Goal: Communication & Community: Answer question/provide support

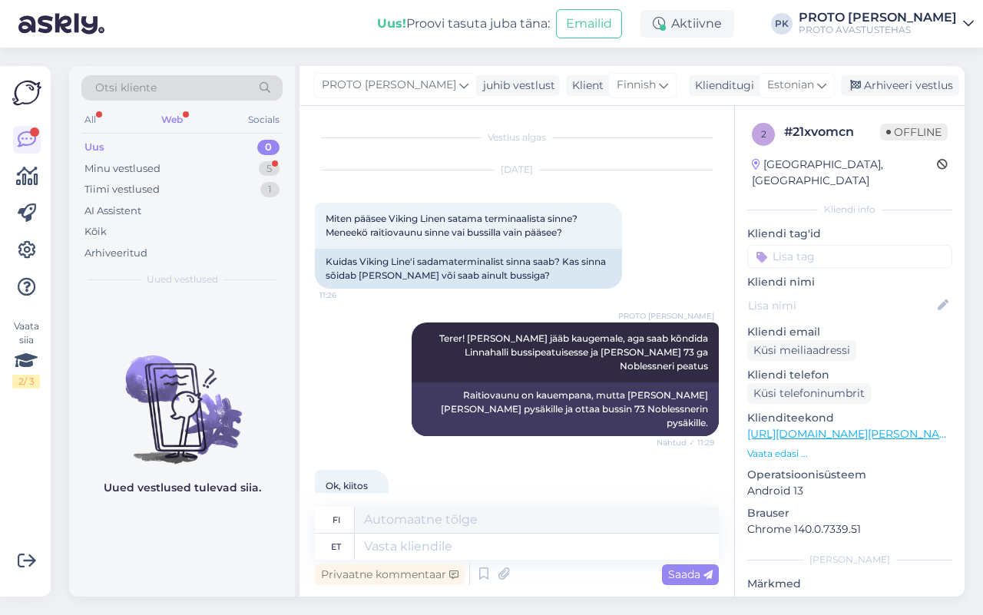
click at [171, 118] on div "Web" at bounding box center [172, 120] width 28 height 20
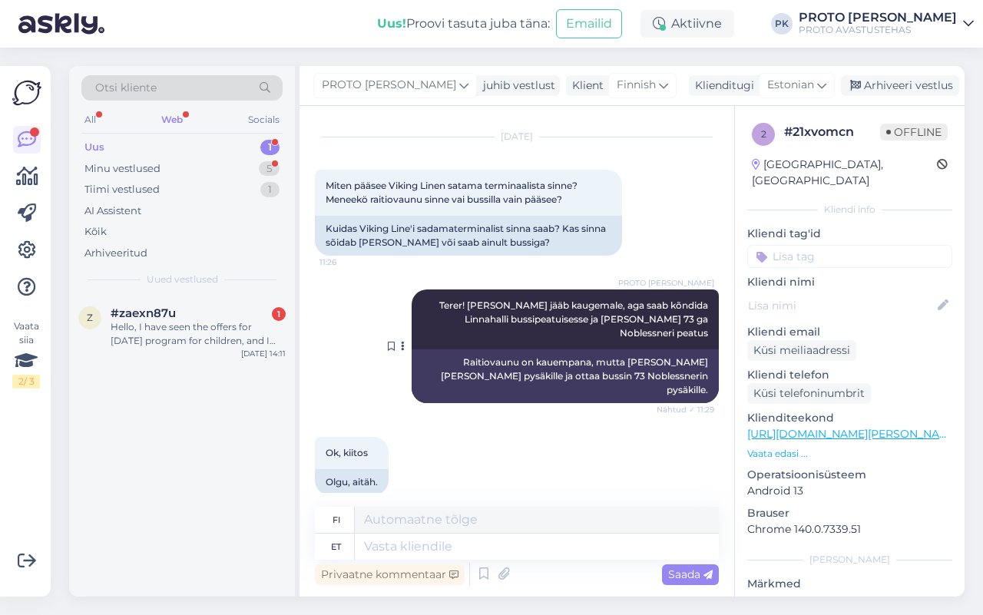
scroll to position [51, 0]
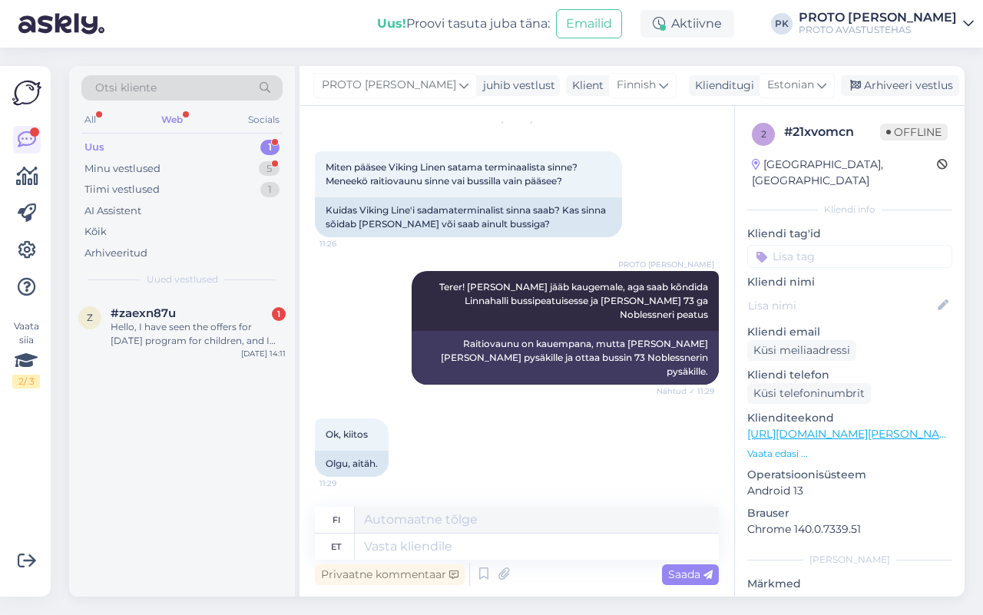
click at [169, 117] on div "Web" at bounding box center [172, 120] width 28 height 20
click at [154, 324] on div "Hello, I have seen the offers for [DATE] program for children, and I would like…" at bounding box center [198, 334] width 175 height 28
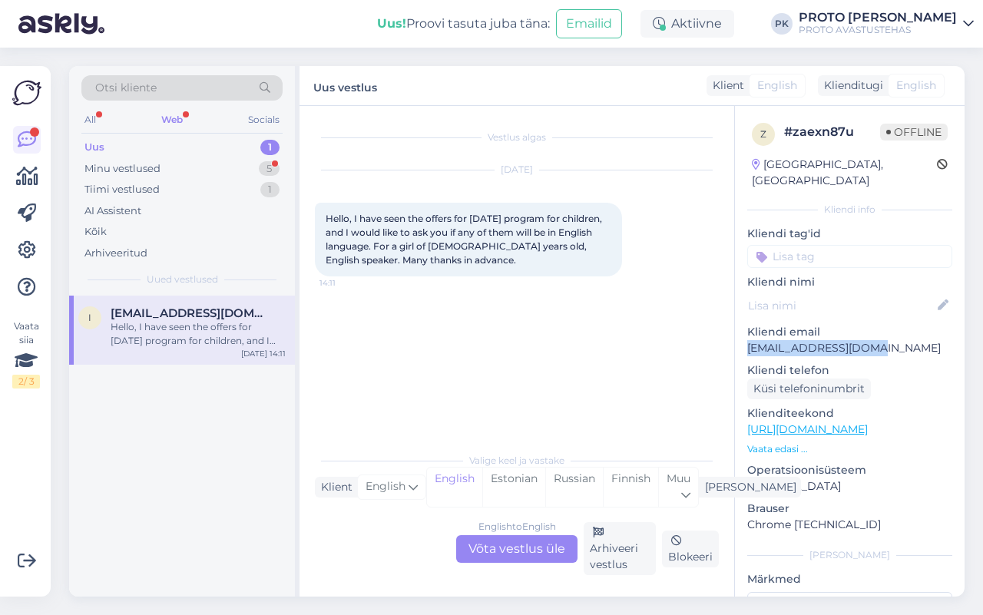
drag, startPoint x: 746, startPoint y: 332, endPoint x: 883, endPoint y: 324, distance: 137.7
click at [886, 332] on div "z # zaexn87u Offline [GEOGRAPHIC_DATA], [GEOGRAPHIC_DATA] Kliendi info Kliendi …" at bounding box center [850, 429] width 230 height 647
copy p "[EMAIL_ADDRESS][DOMAIN_NAME]"
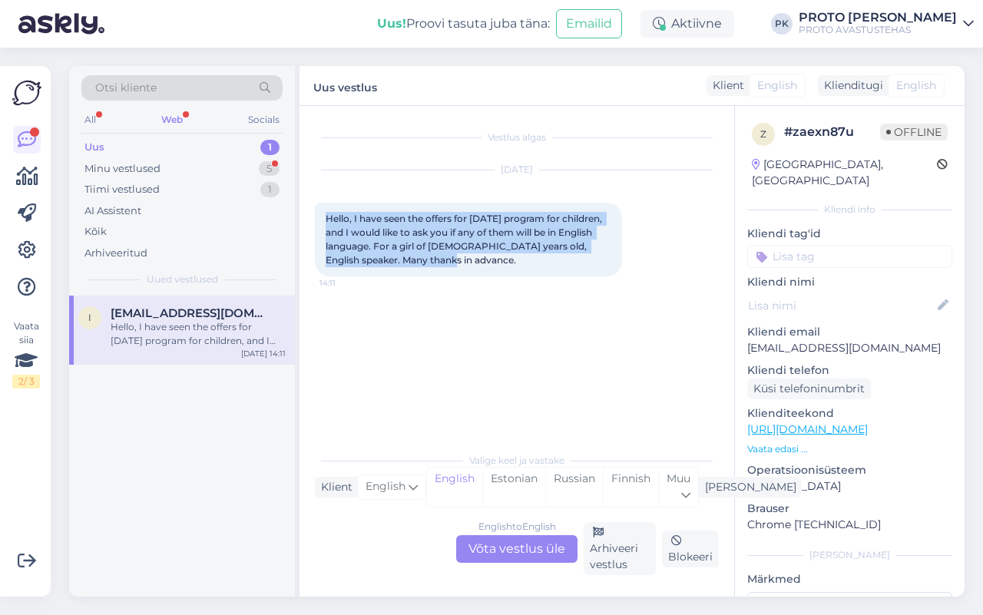
drag, startPoint x: 317, startPoint y: 216, endPoint x: 486, endPoint y: 253, distance: 173.1
click at [503, 258] on div "Hello, I have seen the offers for [DATE] program for children, and I would like…" at bounding box center [468, 240] width 307 height 74
copy span "Hello, I have seen the offers for [DATE] program for children, and I would like…"
click at [167, 118] on div "Web" at bounding box center [172, 120] width 28 height 20
click at [163, 118] on div "Web" at bounding box center [172, 120] width 28 height 20
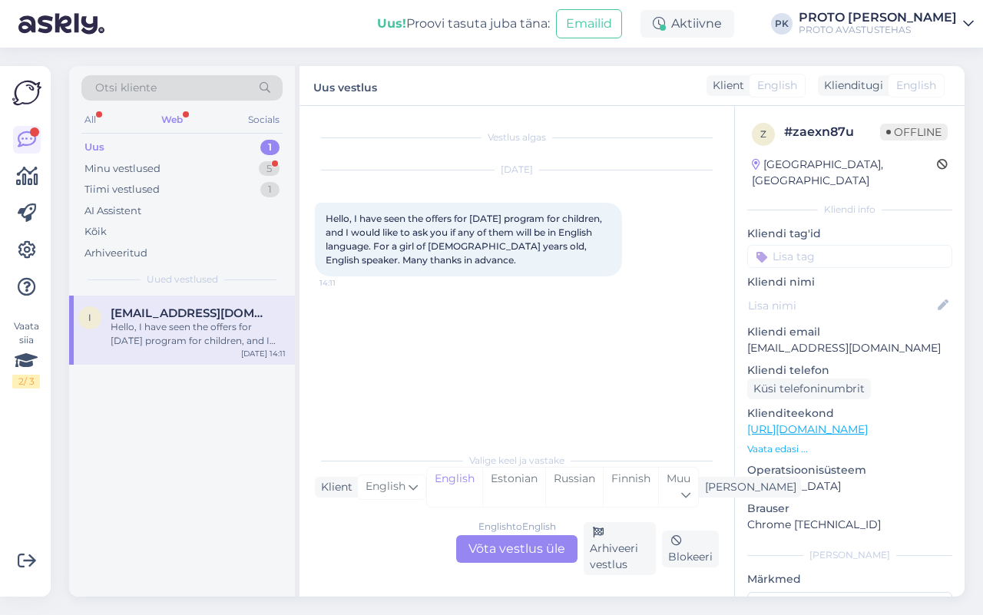
click at [509, 547] on div "English to English Võta vestlus üle" at bounding box center [516, 549] width 121 height 28
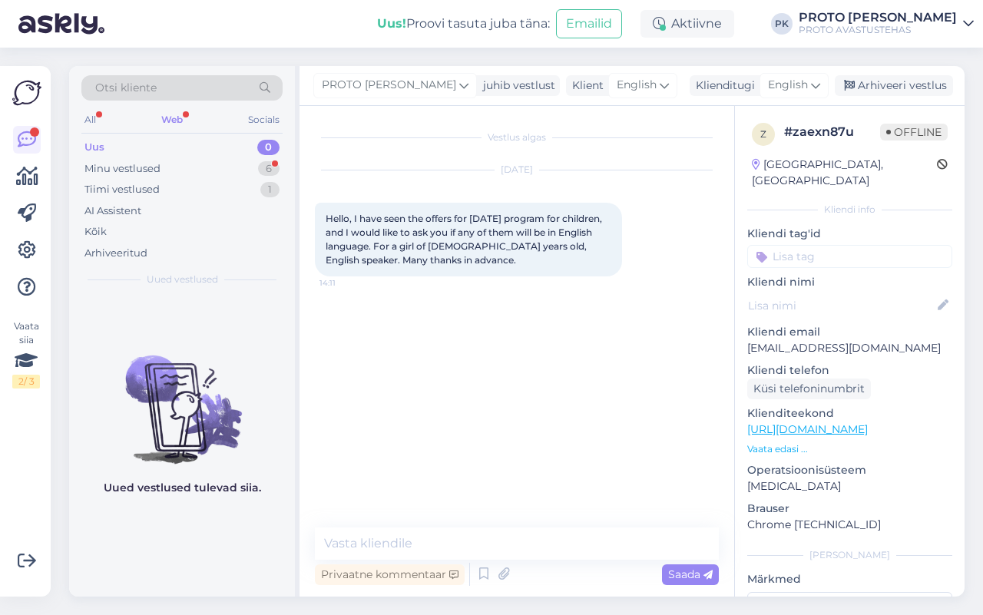
click at [167, 124] on div "Web" at bounding box center [172, 120] width 28 height 20
click at [96, 144] on div "Uus" at bounding box center [94, 147] width 20 height 15
click at [384, 543] on textarea at bounding box center [517, 544] width 404 height 32
click at [810, 84] on div "English" at bounding box center [794, 85] width 69 height 25
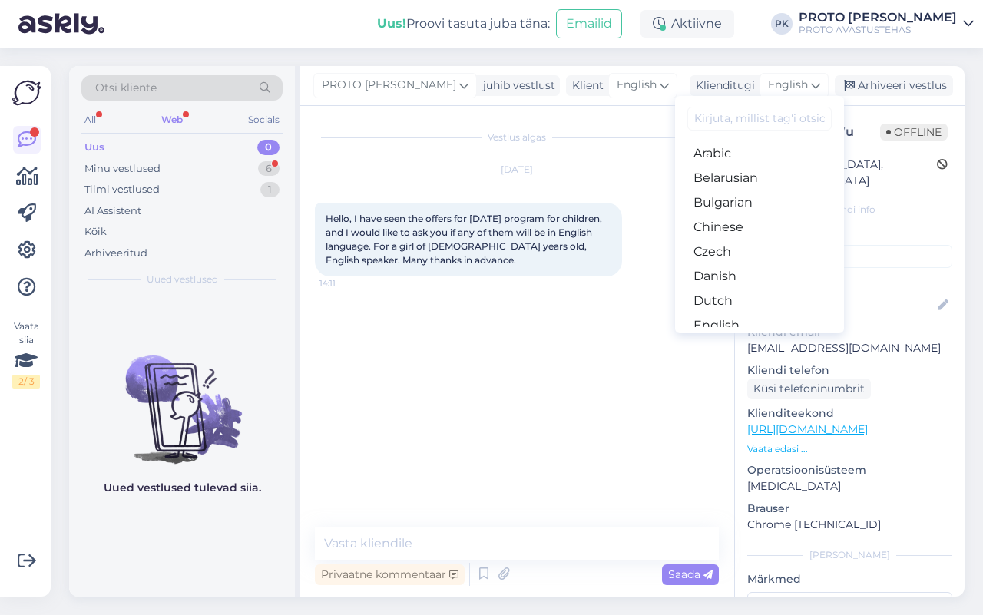
click at [728, 338] on link "Estonian" at bounding box center [759, 350] width 169 height 25
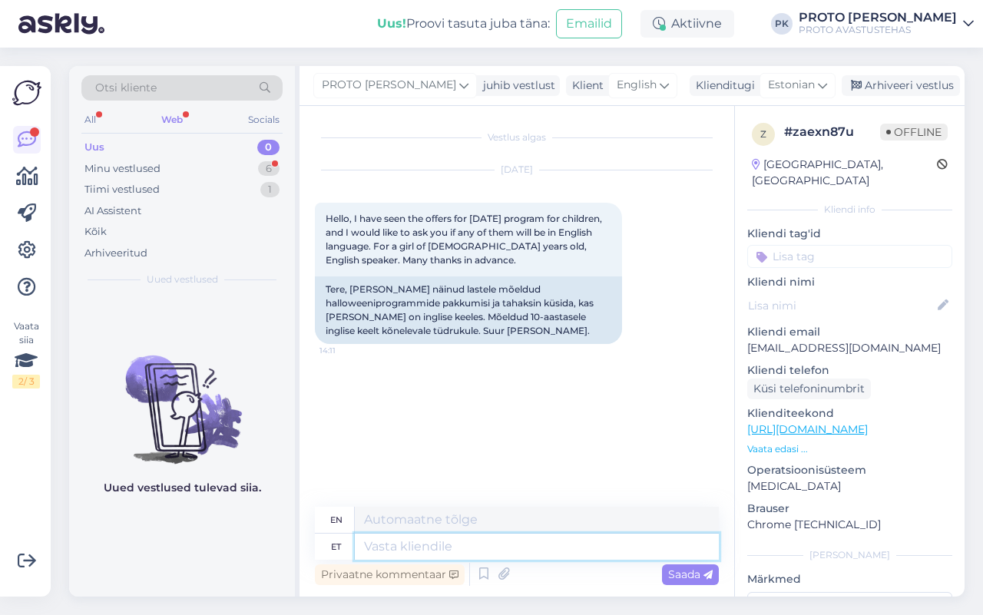
drag, startPoint x: 386, startPoint y: 547, endPoint x: 379, endPoint y: 525, distance: 23.3
click at [385, 547] on textarea at bounding box center [537, 547] width 364 height 26
type textarea "Tere!"
type textarea "Hello!"
type textarea "Tere! [GEOGRAPHIC_DATA]"
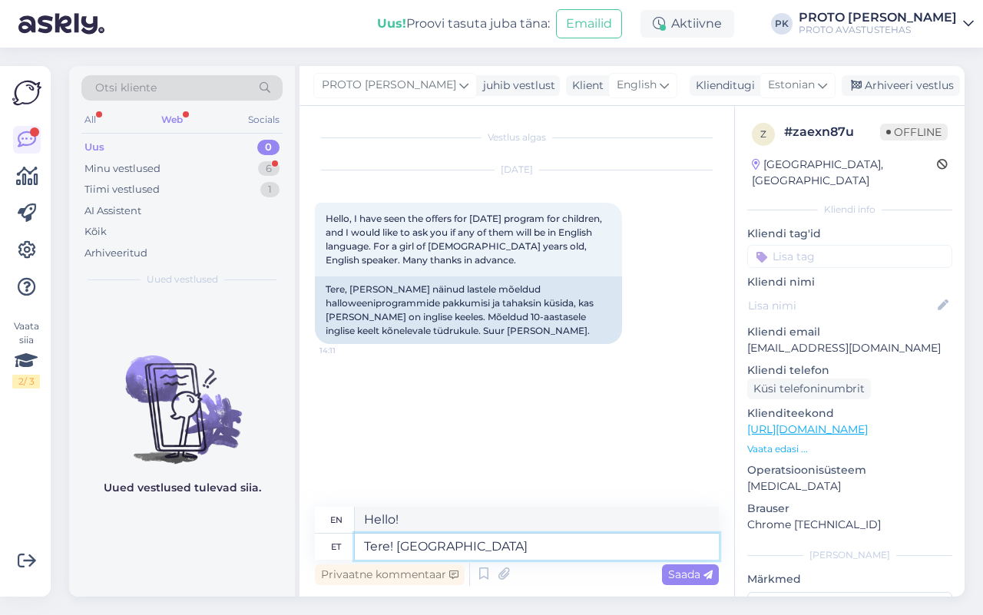
type textarea "Hello! I sent"
type textarea "Tere! Saatsin teie k"
type textarea "Hello! I sent your"
type textarea "Tere! Saatsin teie kirja e"
type textarea "Hello! I sent your message."
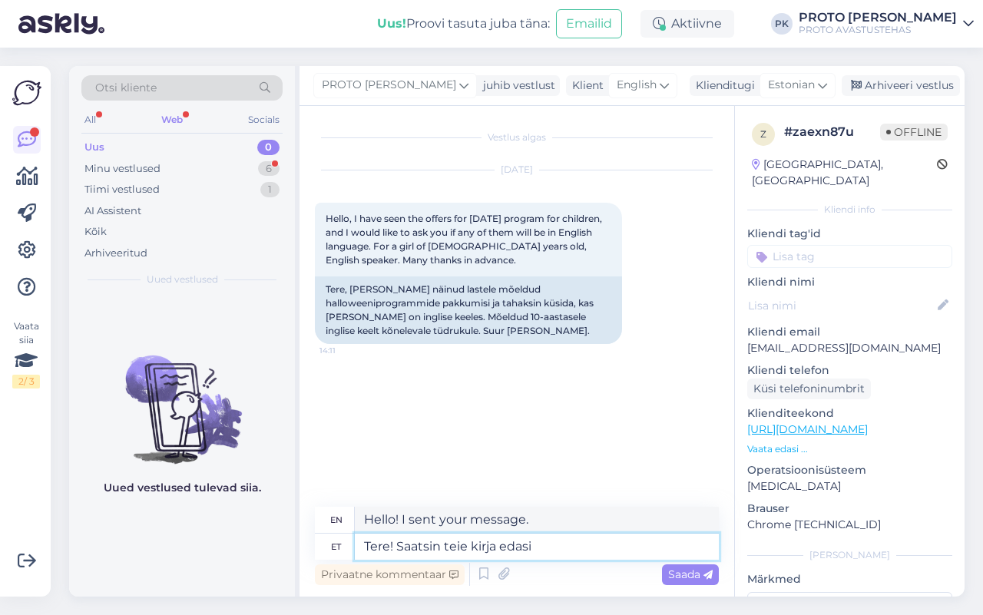
type textarea "Tere! Saatsin teie kirja edasi"
type textarea "Hello! I have forwarded your message."
type textarea "Tere! Saatsin teie kirja edasi haridusosakonnale."
type textarea "Hello! I have forwarded your letter to the Department of Education."
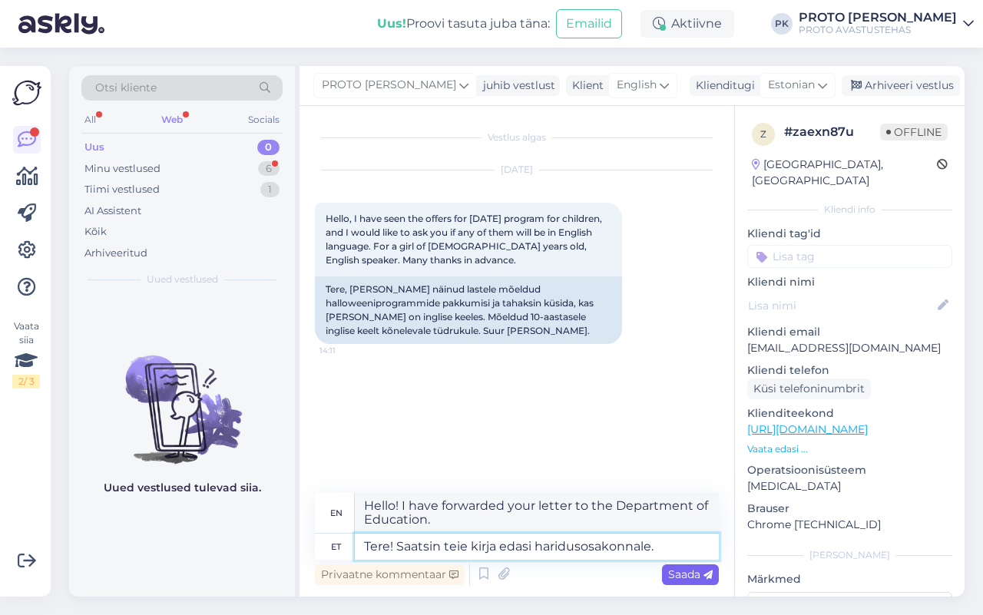
type textarea "Tere! Saatsin teie kirja edasi haridusosakonnale."
click at [694, 568] on span "Saada" at bounding box center [690, 575] width 45 height 14
